Goal: Task Accomplishment & Management: Complete application form

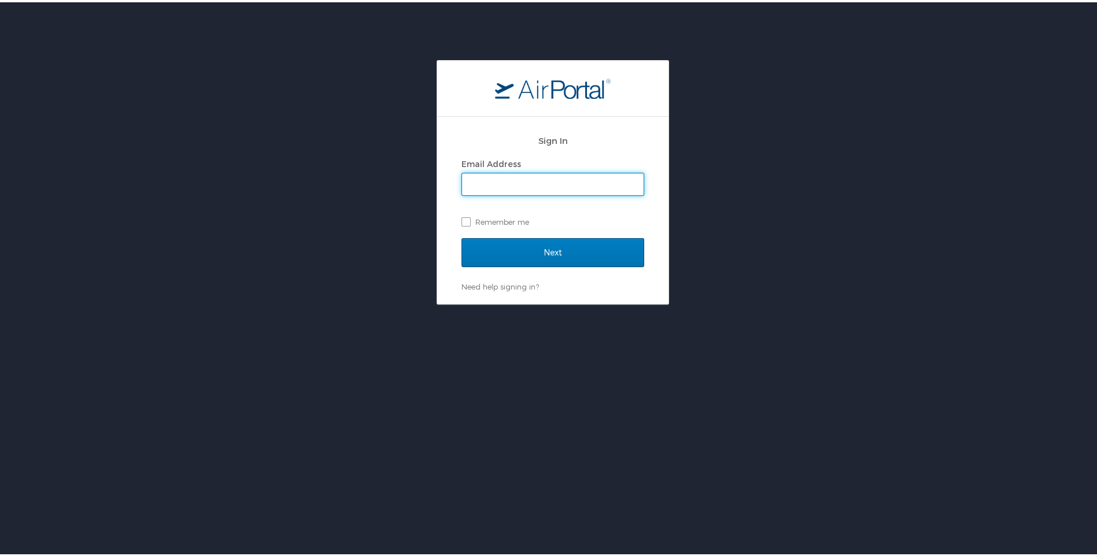
type input "[EMAIL_ADDRESS][DOMAIN_NAME]"
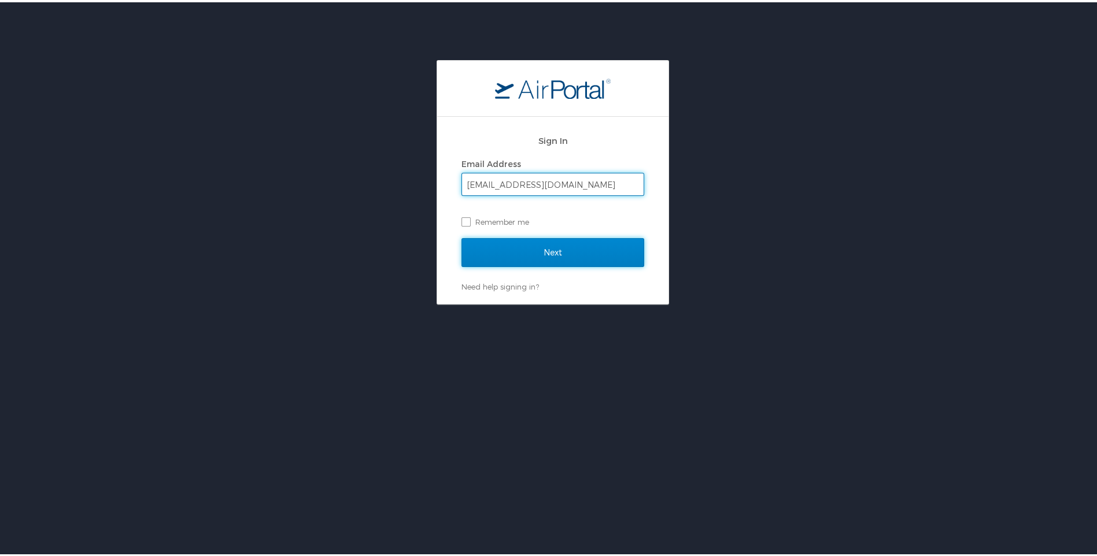
click at [511, 254] on input "Next" at bounding box center [553, 250] width 183 height 29
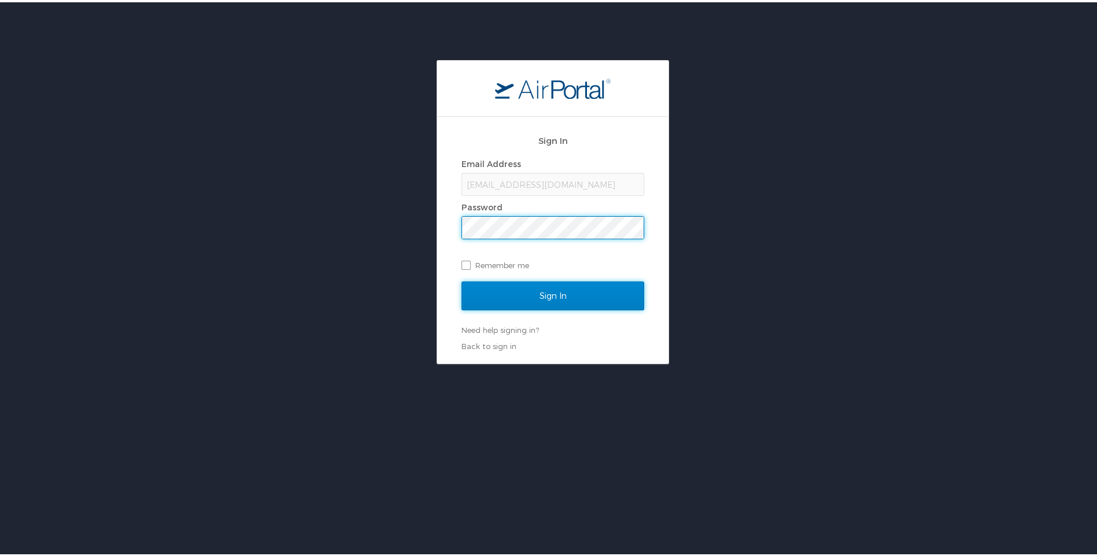
click at [532, 290] on input "Sign In" at bounding box center [553, 293] width 183 height 29
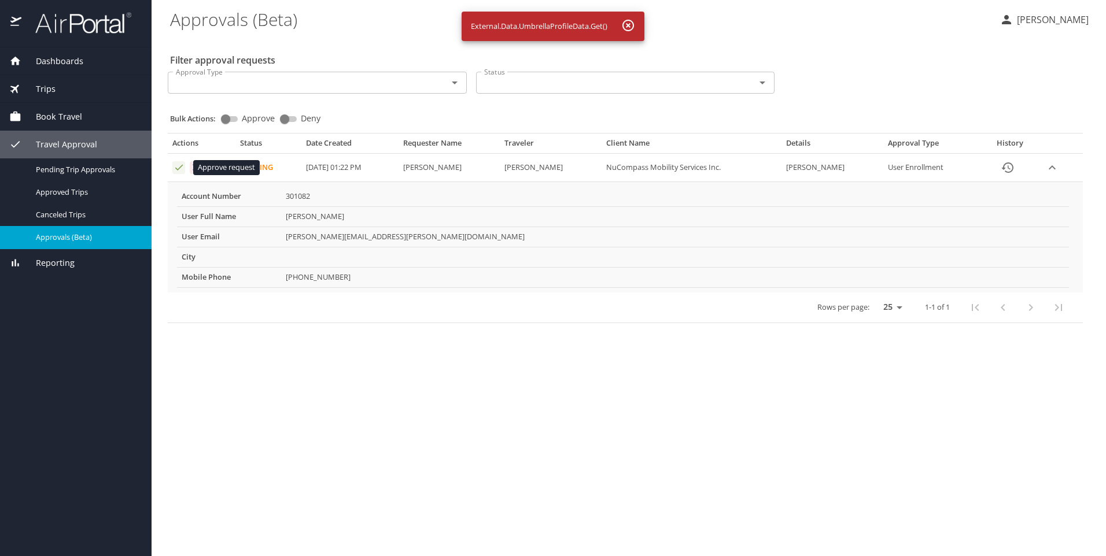
click at [179, 170] on icon "Approval table" at bounding box center [179, 167] width 11 height 11
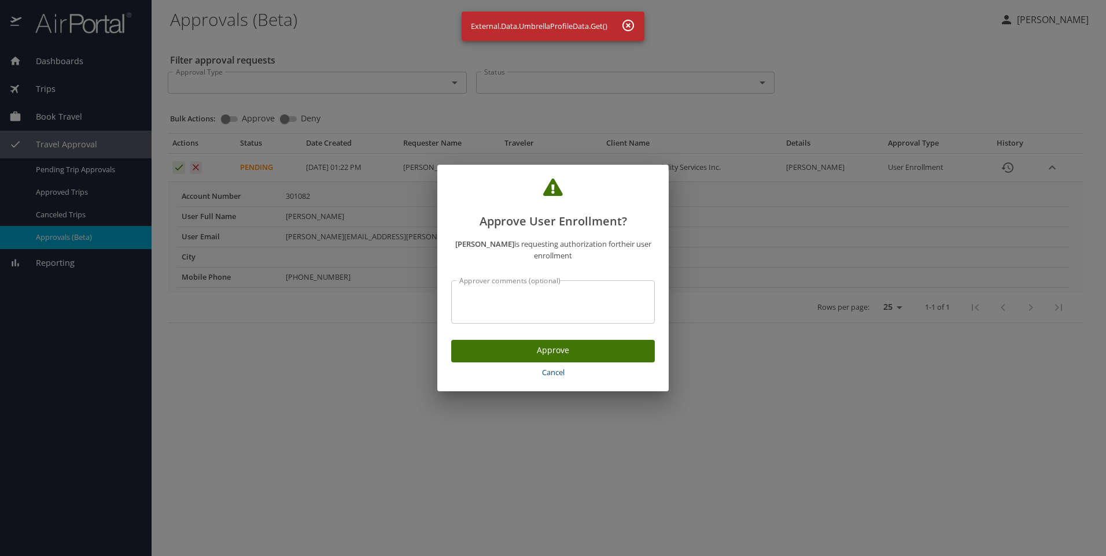
click at [549, 347] on span "Approve" at bounding box center [552, 351] width 185 height 14
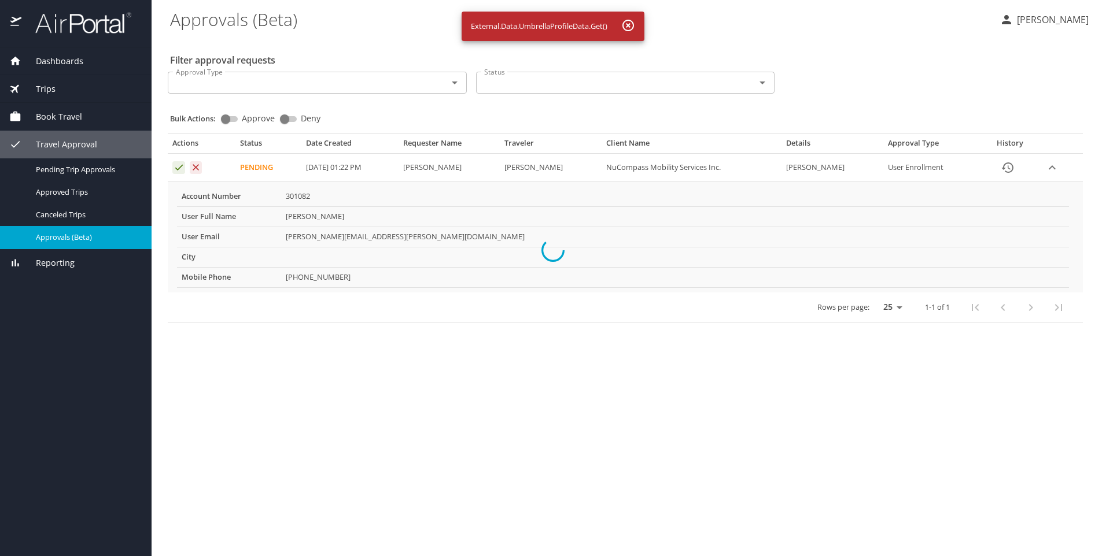
click at [373, 350] on div at bounding box center [553, 250] width 1106 height 612
click at [632, 20] on div at bounding box center [553, 250] width 1106 height 612
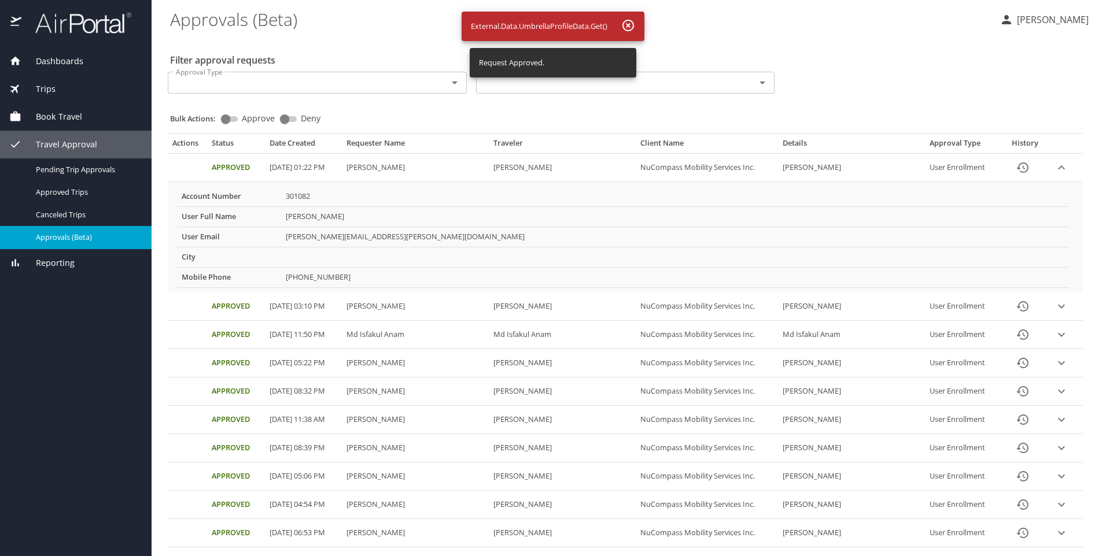
click at [357, 23] on \(Beta\) "Approvals (Beta)" at bounding box center [580, 19] width 820 height 36
